Goal: Task Accomplishment & Management: Manage account settings

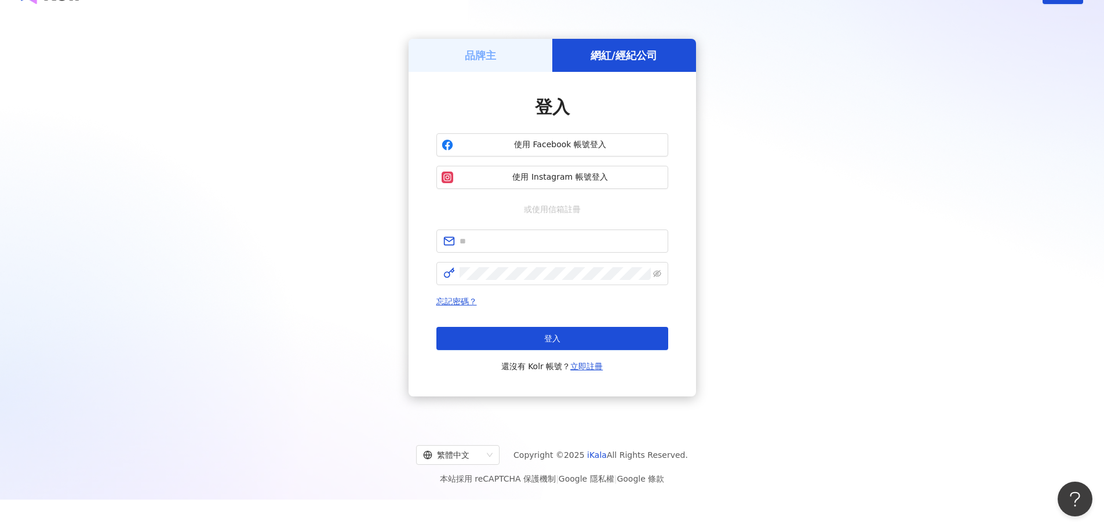
scroll to position [53, 0]
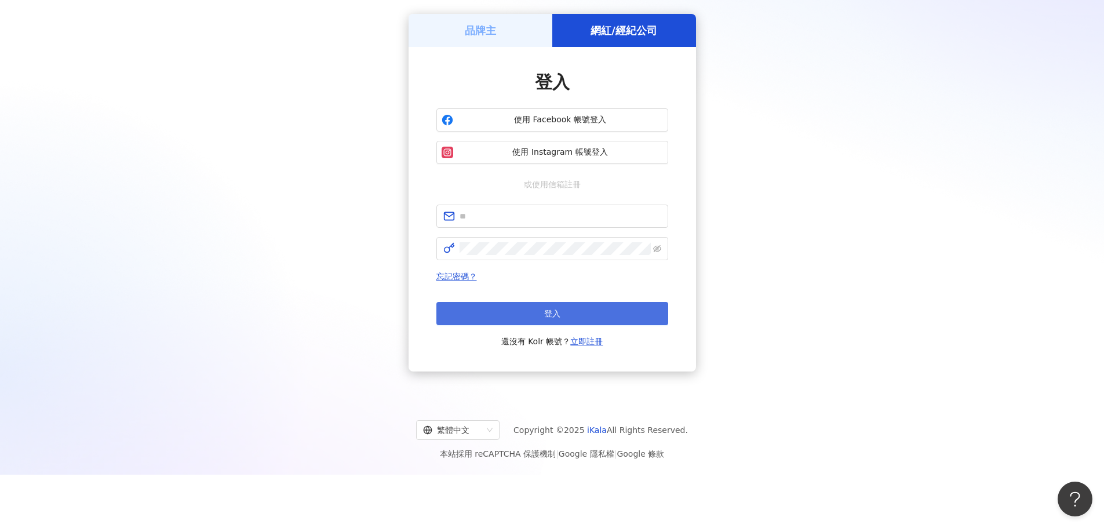
click at [597, 313] on button "登入" at bounding box center [552, 313] width 232 height 23
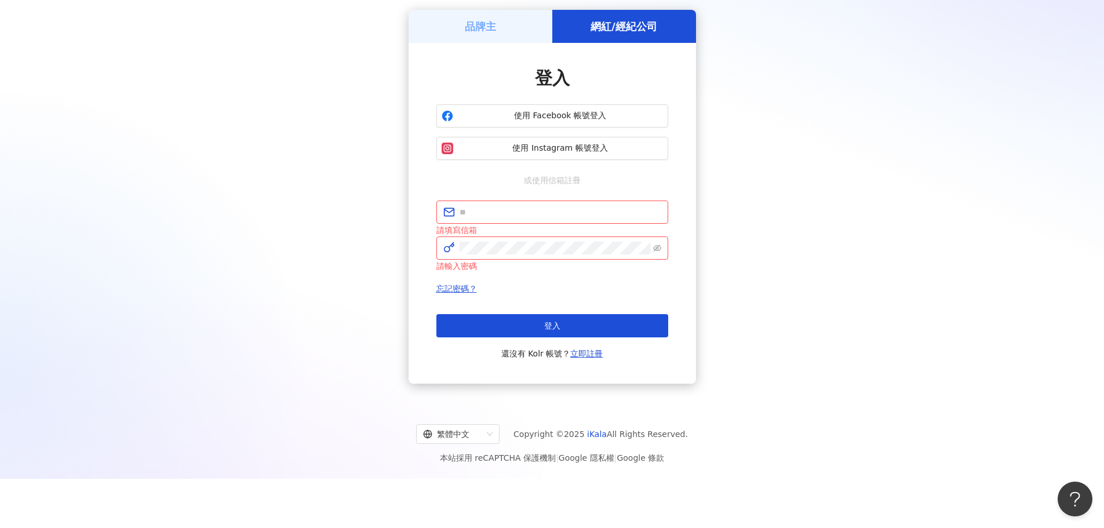
scroll to position [45, 0]
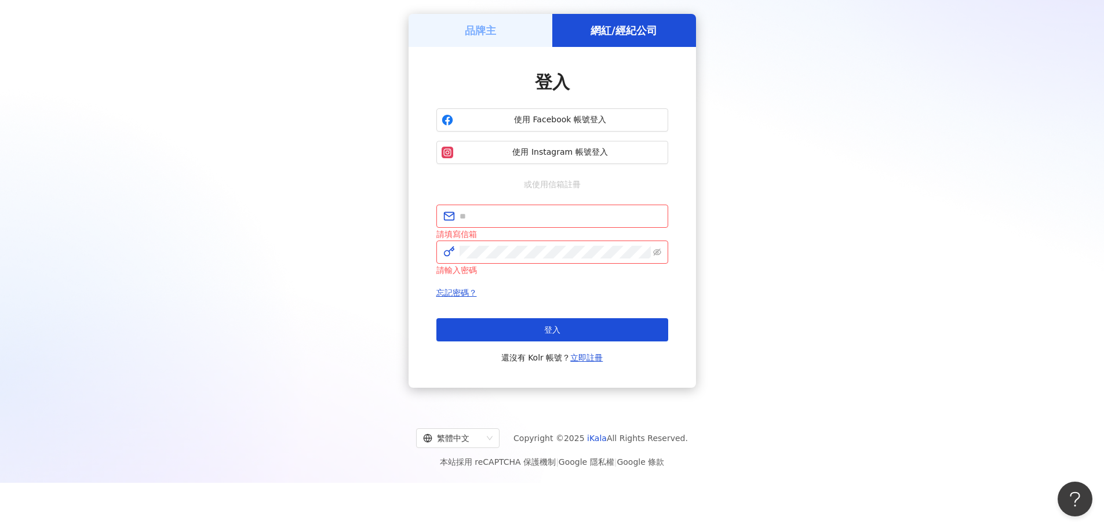
click at [567, 202] on div "登入 使用 Facebook 帳號登入 使用 Instagram 帳號登入 或使用信箱註冊 請填寫信箱 請輸入密碼 忘記密碼？ 登入 還沒有 Kolr 帳號？…" at bounding box center [552, 217] width 232 height 294
click at [568, 213] on input "text" at bounding box center [560, 216] width 202 height 13
type input "**********"
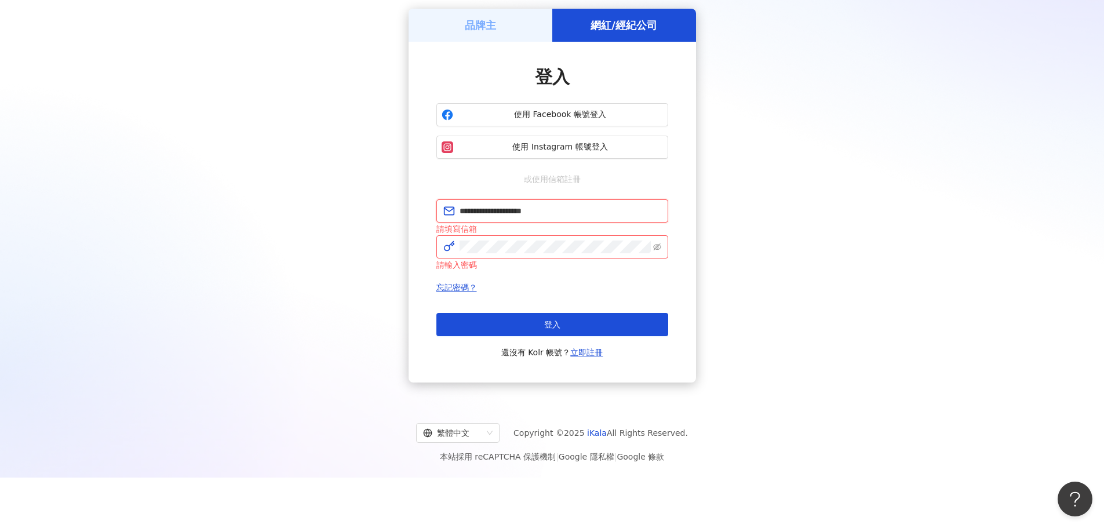
scroll to position [53, 0]
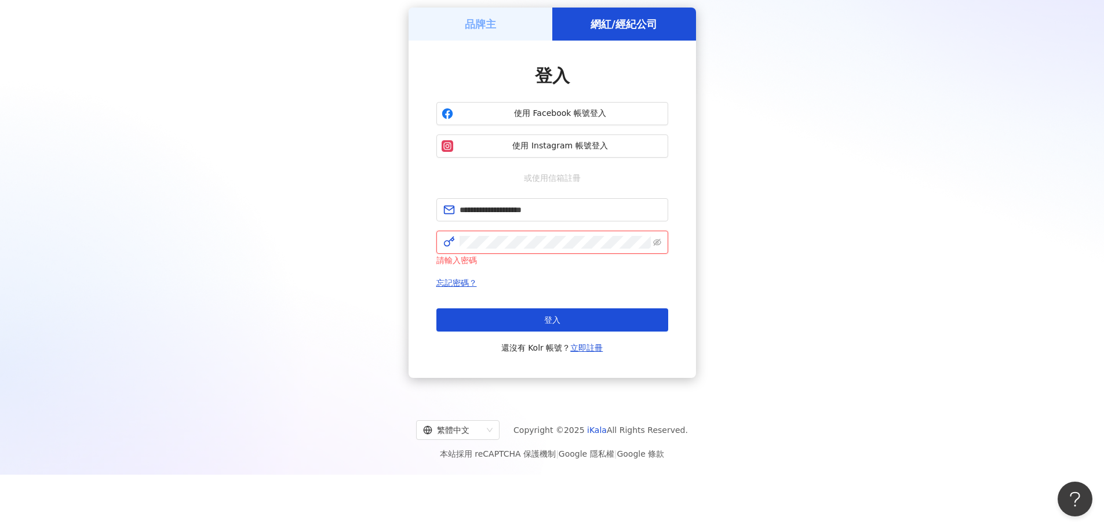
click button "登入" at bounding box center [552, 319] width 232 height 23
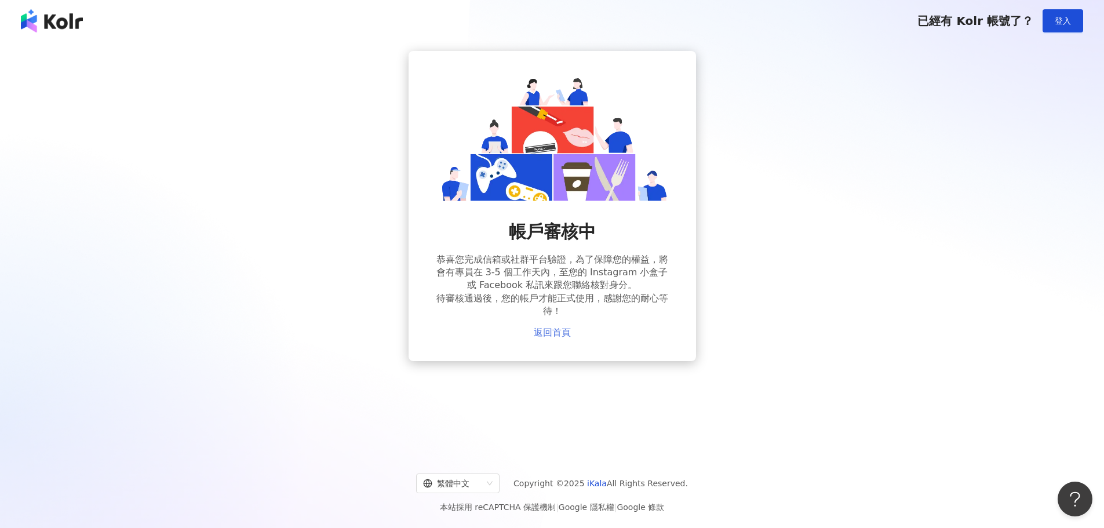
click at [558, 333] on link "返回首頁" at bounding box center [552, 332] width 37 height 10
